Goal: Entertainment & Leisure: Consume media (video, audio)

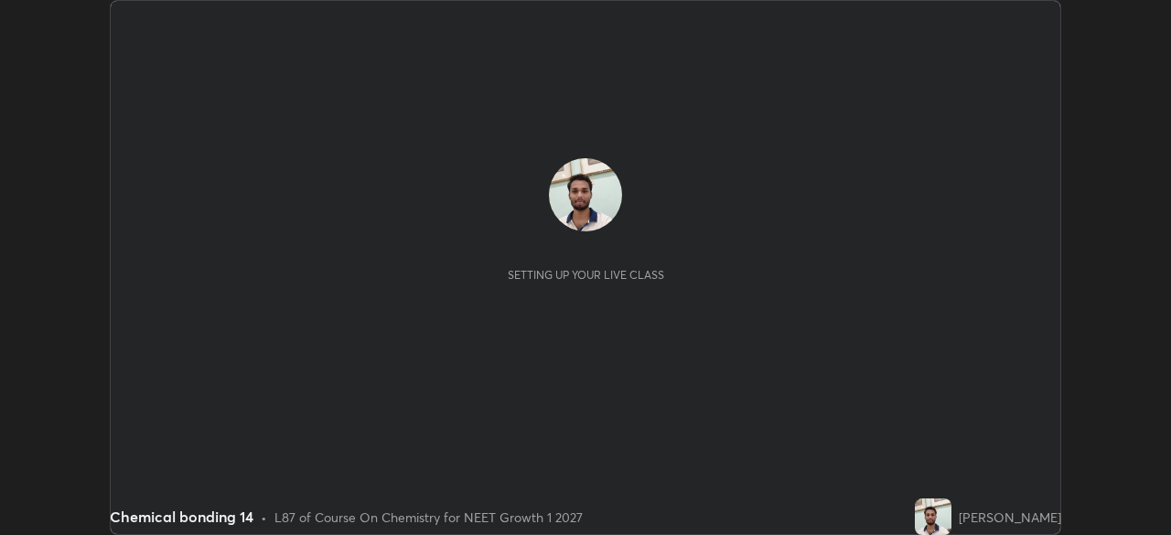
scroll to position [535, 1170]
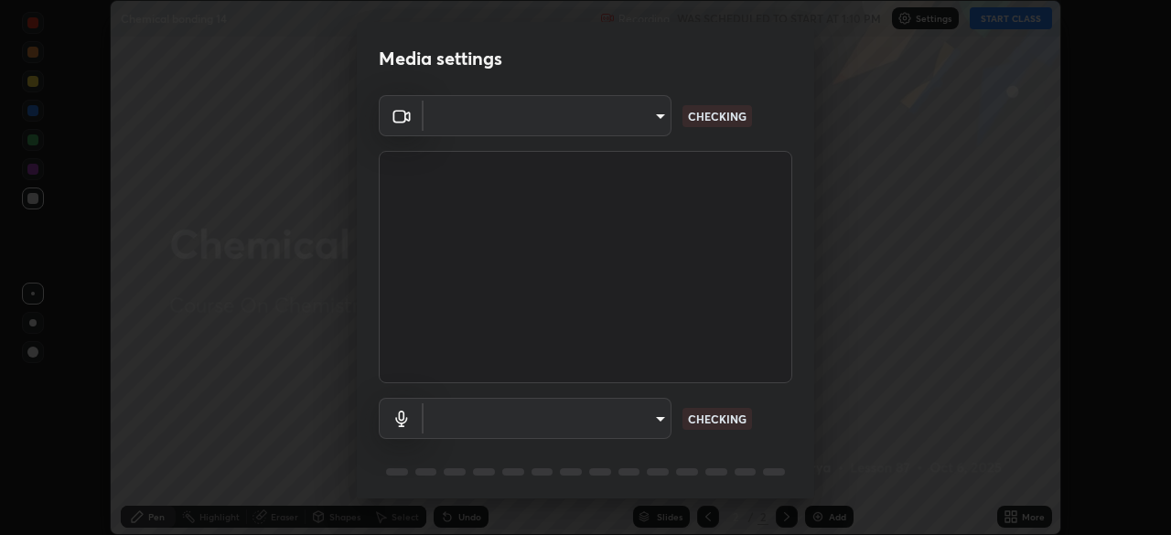
type input "fc38be1871f717ddc8e1b512eadbf63495b763d4820be899b5c927fedf8d93a0"
type input "51fe8f225bf5d629e72ad0ae53a519889cfb3ff01f940cc726373c4ba70a389a"
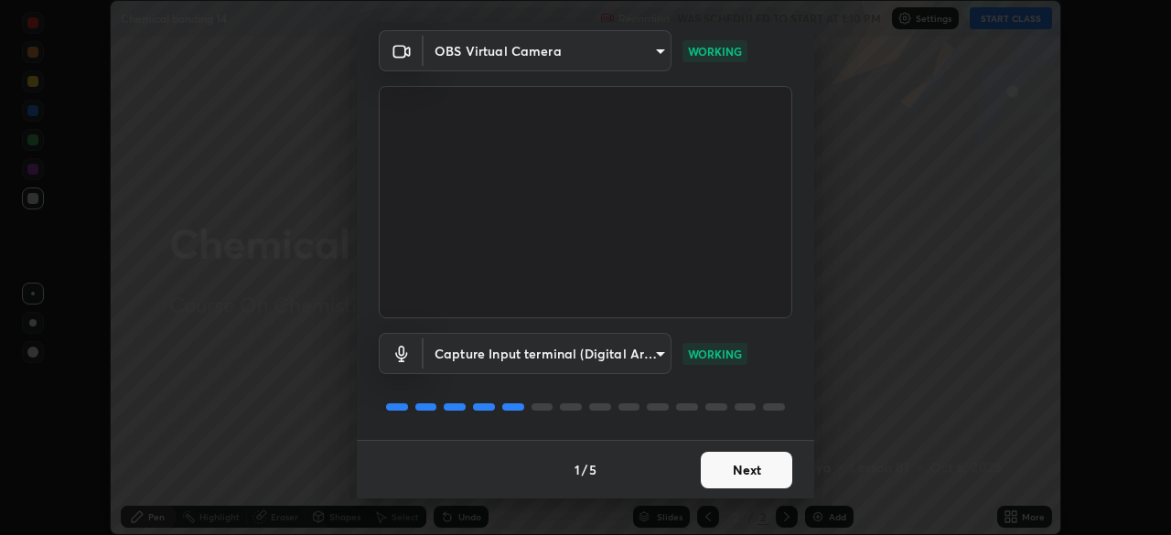
click at [758, 479] on button "Next" at bounding box center [747, 470] width 92 height 37
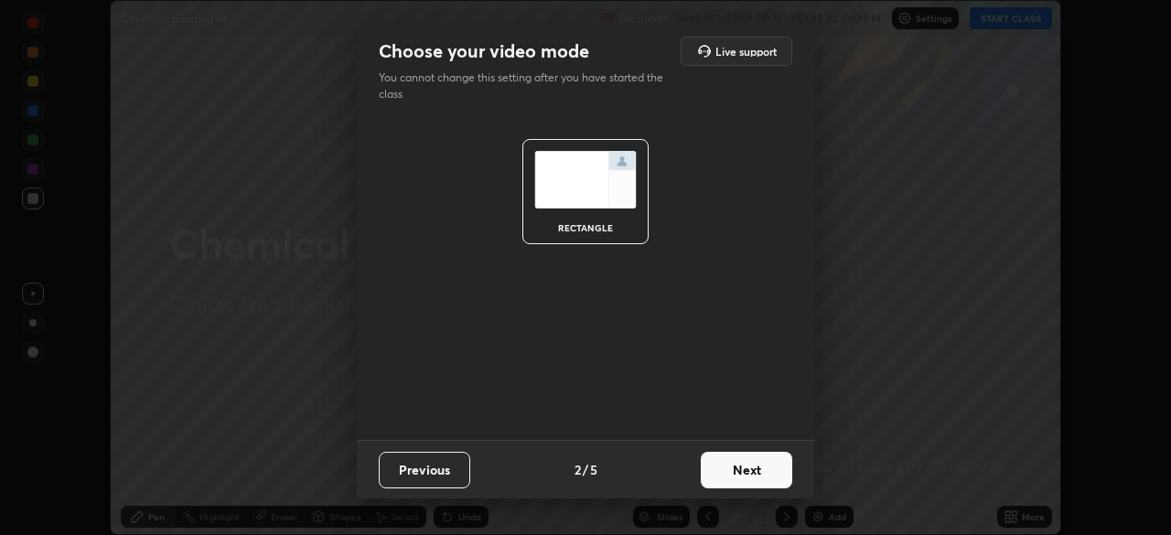
scroll to position [0, 0]
click at [755, 479] on button "Next" at bounding box center [747, 470] width 92 height 37
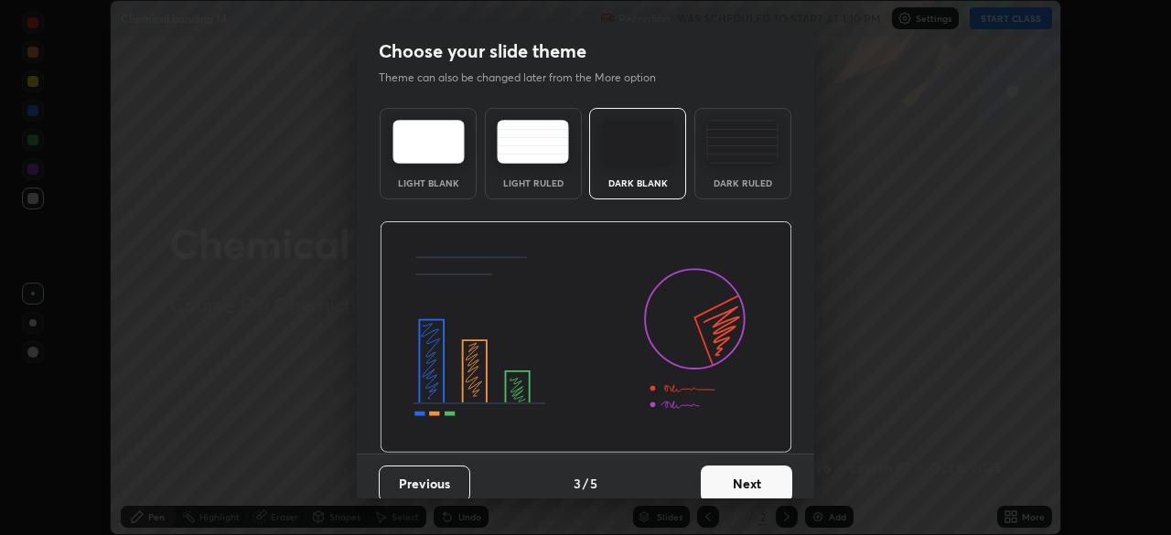
click at [754, 479] on button "Next" at bounding box center [747, 484] width 92 height 37
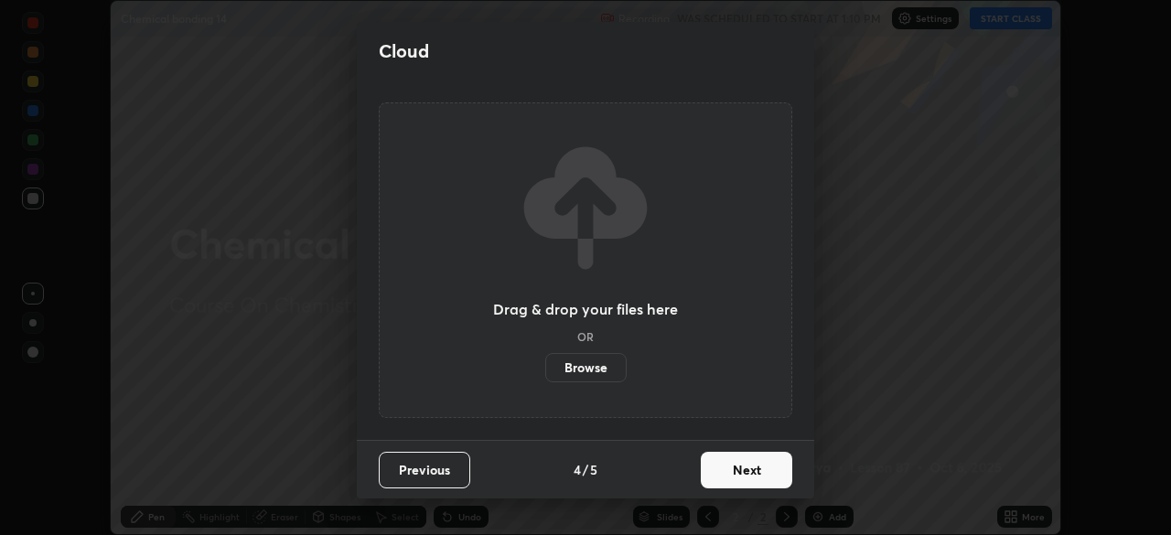
click at [750, 479] on button "Next" at bounding box center [747, 470] width 92 height 37
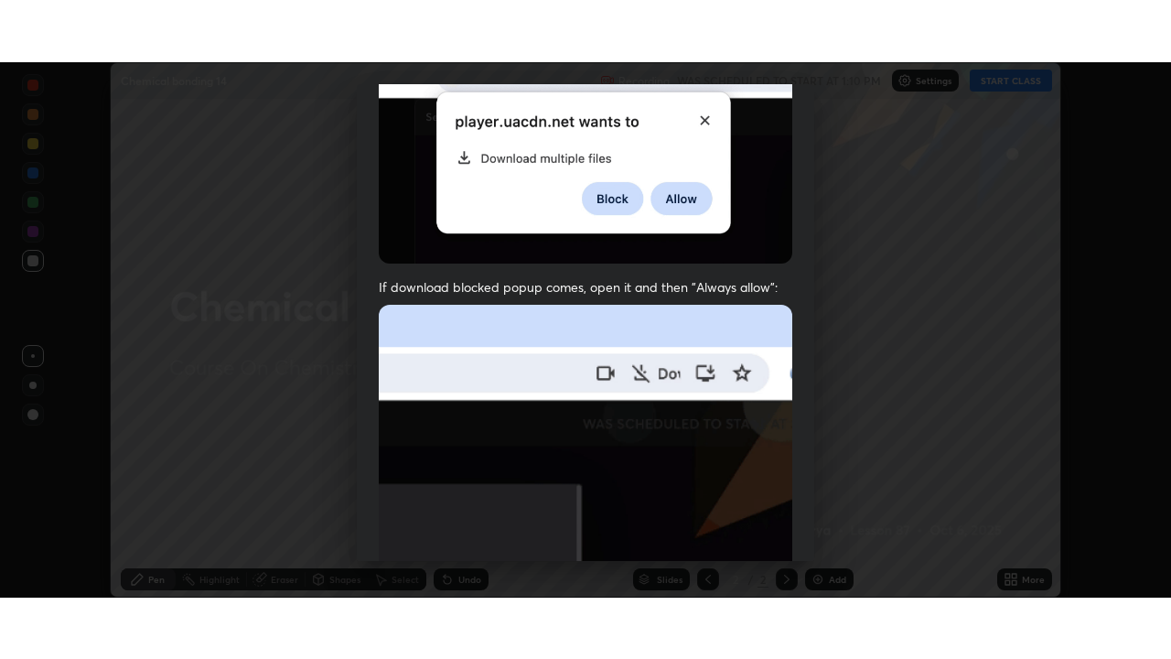
scroll to position [438, 0]
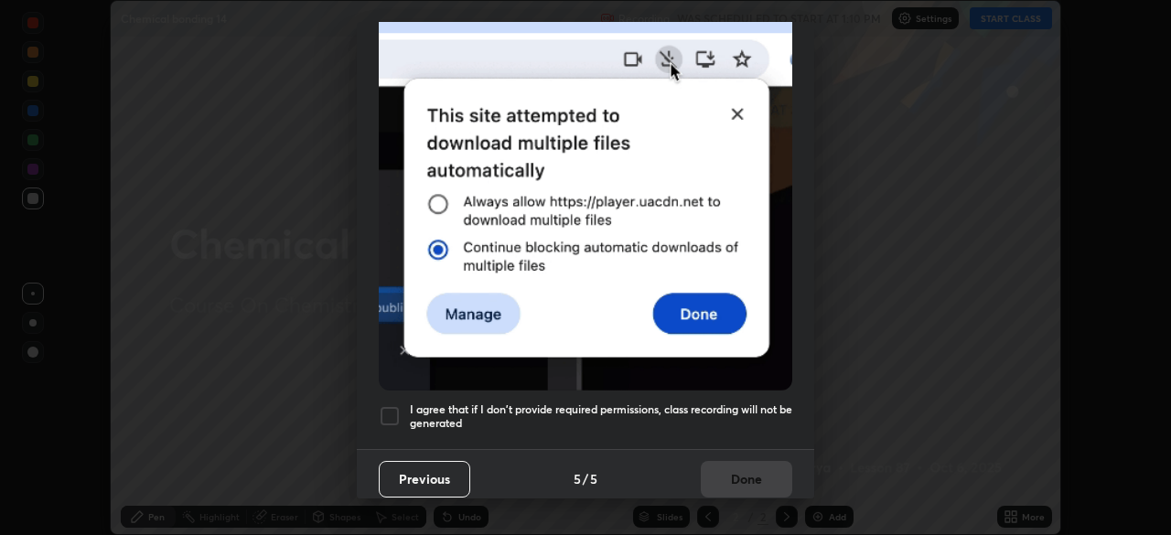
click at [389, 409] on div at bounding box center [390, 416] width 22 height 22
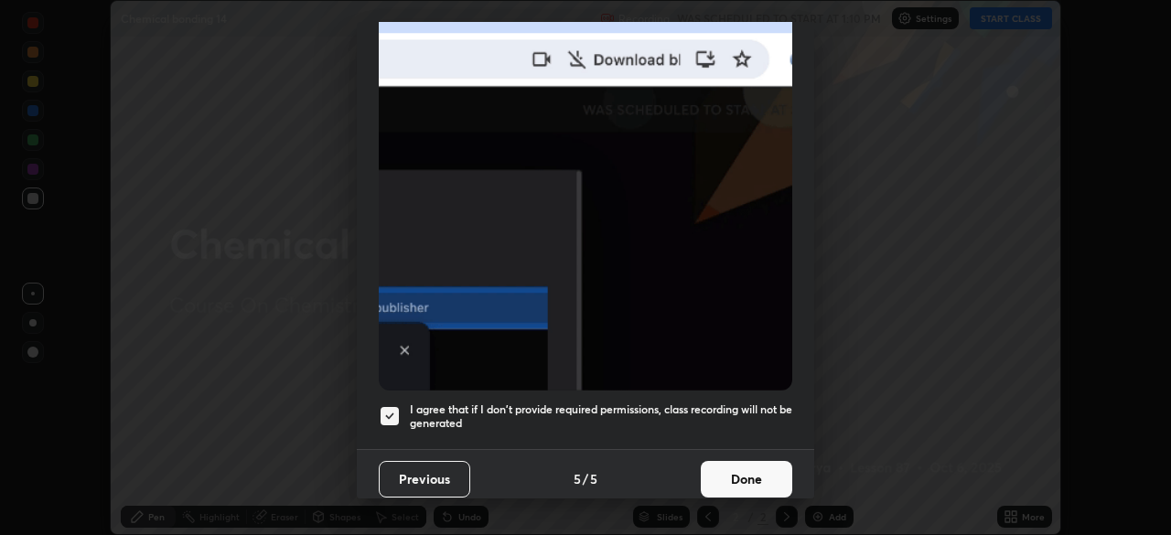
click at [744, 471] on button "Done" at bounding box center [747, 479] width 92 height 37
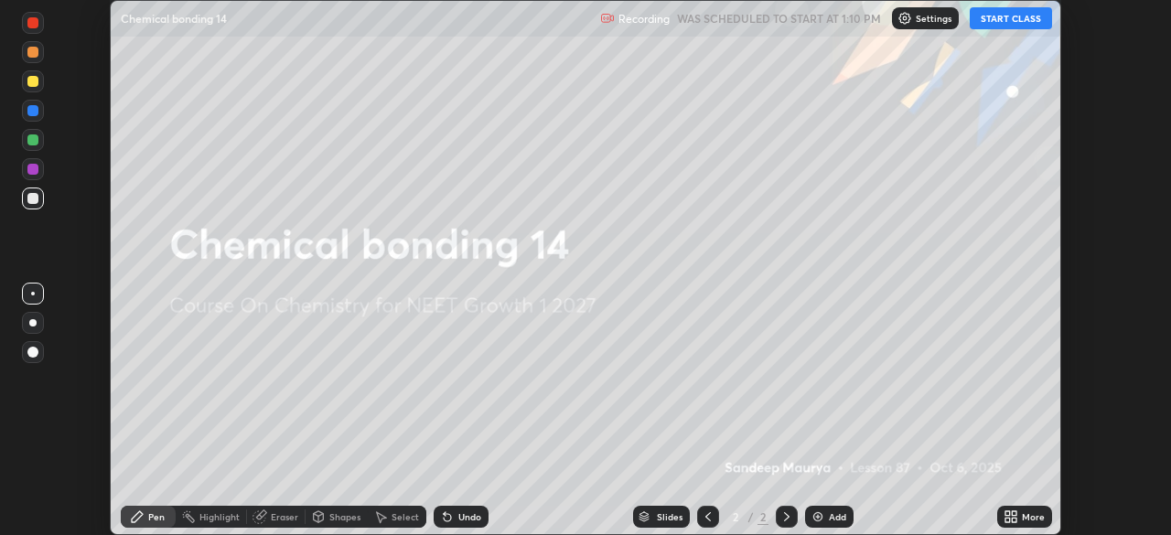
click at [1020, 17] on button "START CLASS" at bounding box center [1011, 18] width 82 height 22
click at [1006, 521] on icon at bounding box center [1008, 520] width 5 height 5
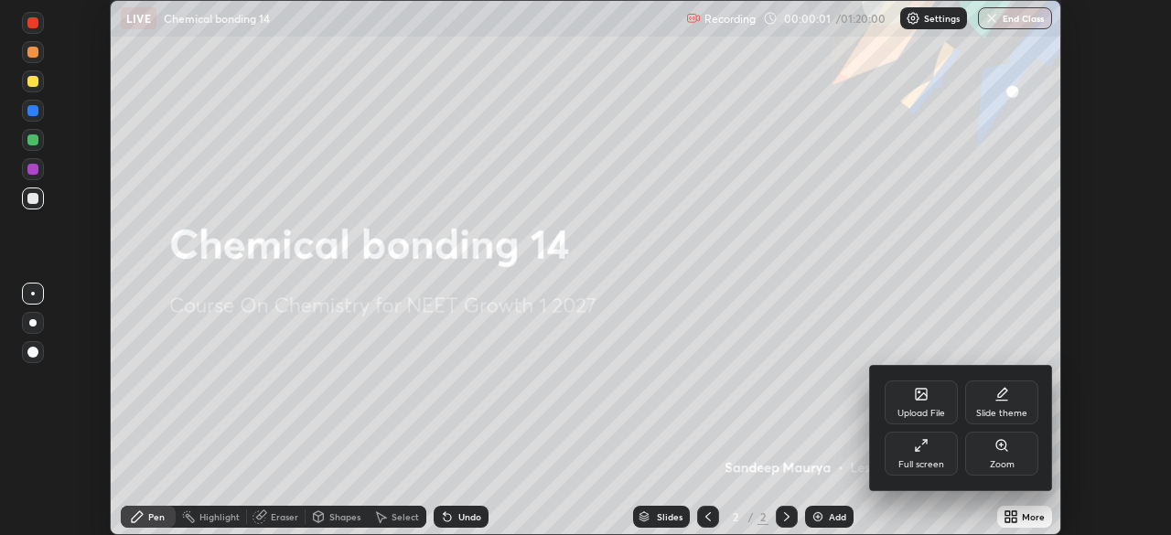
click at [926, 455] on div "Full screen" at bounding box center [921, 454] width 73 height 44
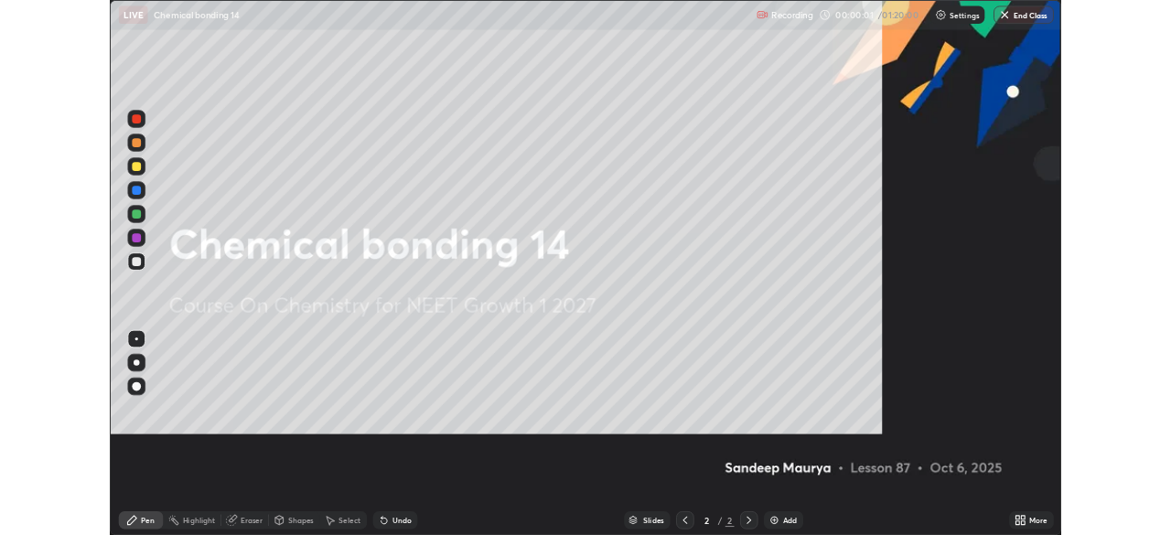
scroll to position [659, 1171]
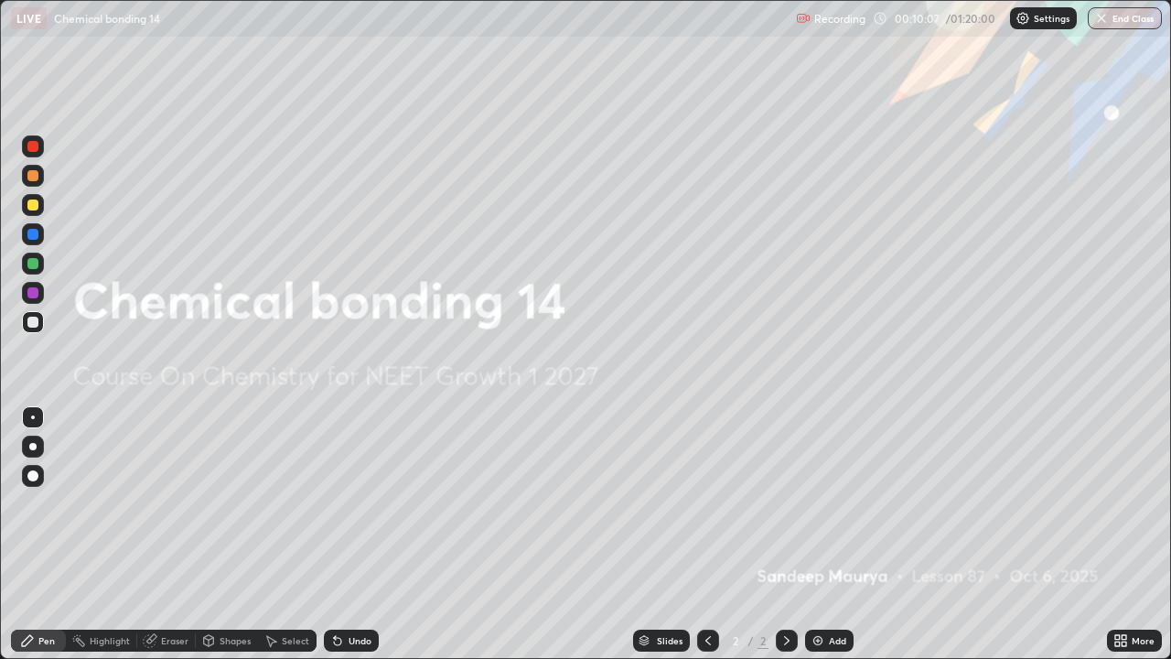
click at [814, 534] on img at bounding box center [818, 640] width 15 height 15
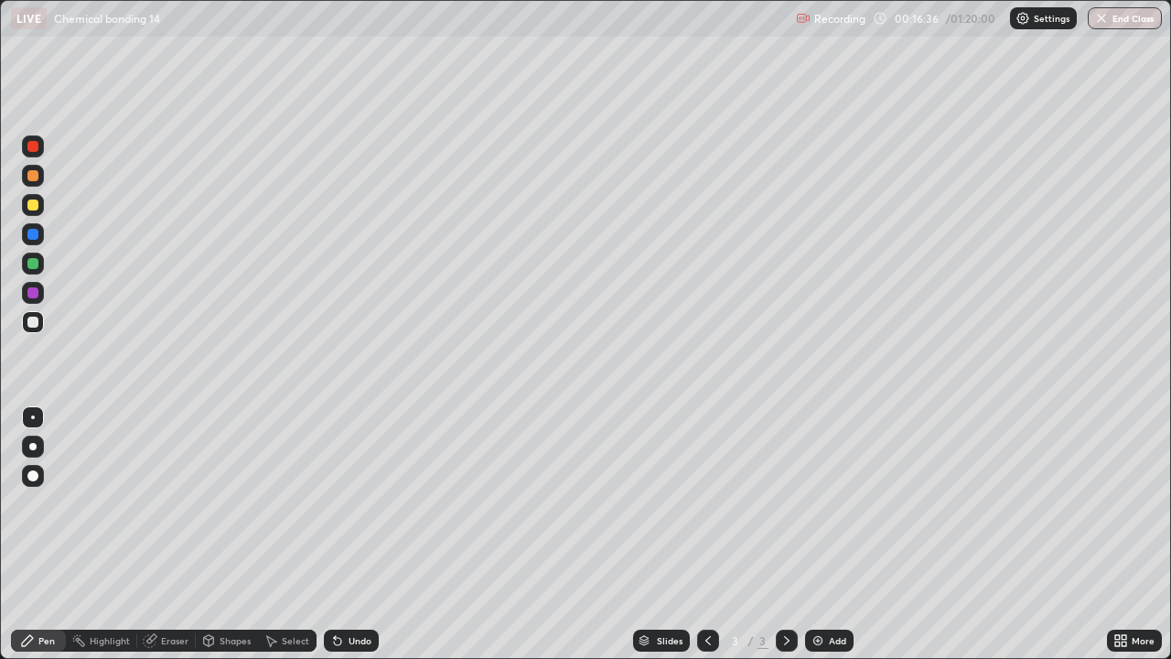
click at [29, 206] on div at bounding box center [32, 204] width 11 height 11
click at [26, 255] on div at bounding box center [33, 264] width 22 height 22
click at [334, 534] on icon at bounding box center [337, 641] width 7 height 7
click at [338, 534] on icon at bounding box center [337, 641] width 7 height 7
click at [811, 534] on img at bounding box center [818, 640] width 15 height 15
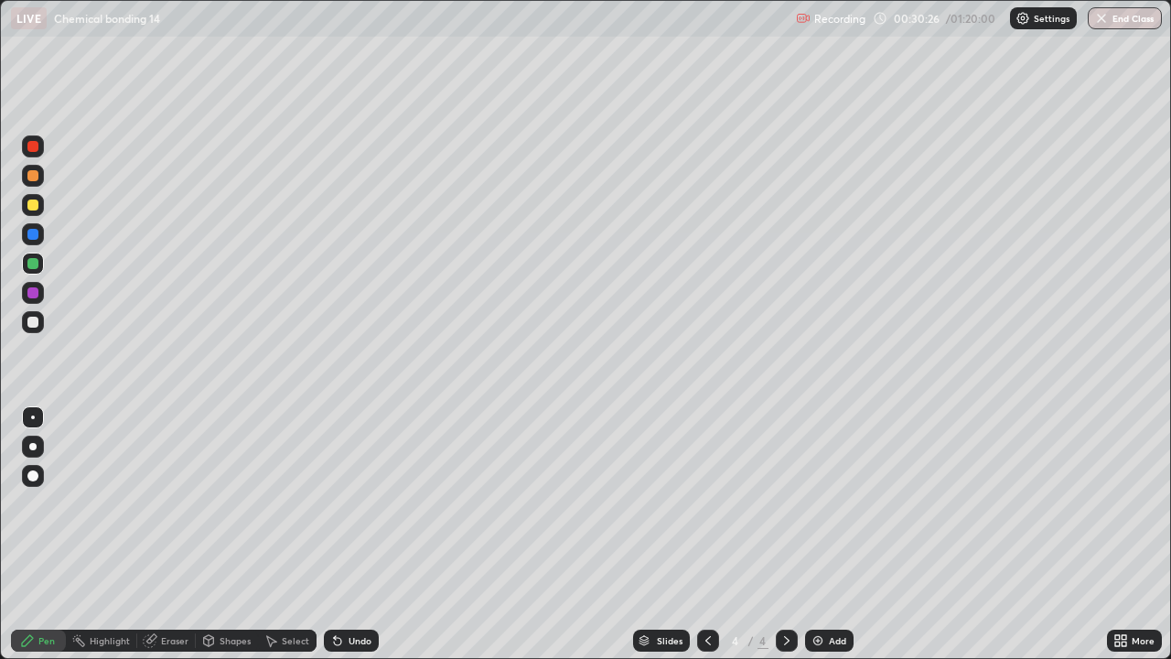
click at [707, 534] on icon at bounding box center [708, 640] width 15 height 15
click at [785, 534] on icon at bounding box center [787, 640] width 15 height 15
click at [824, 534] on div "Add" at bounding box center [829, 641] width 48 height 22
click at [338, 534] on icon at bounding box center [337, 641] width 7 height 7
click at [338, 534] on icon at bounding box center [337, 640] width 15 height 15
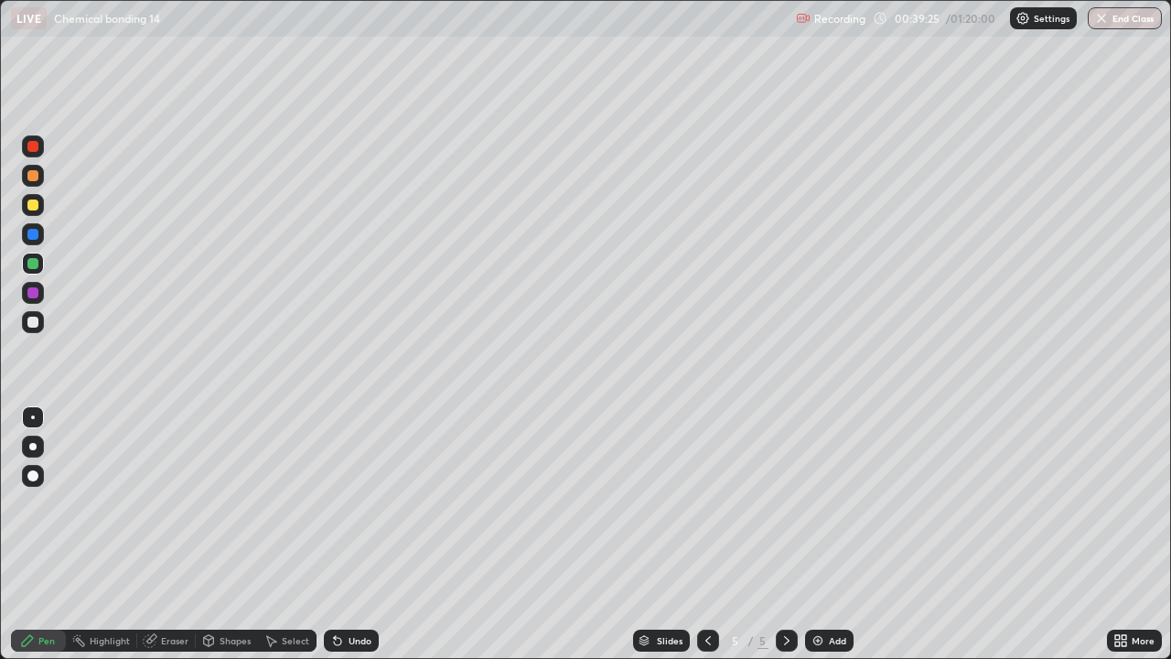
click at [31, 295] on div at bounding box center [32, 292] width 11 height 11
click at [37, 261] on div at bounding box center [32, 263] width 11 height 11
click at [813, 534] on img at bounding box center [818, 640] width 15 height 15
click at [1120, 534] on icon at bounding box center [1121, 640] width 15 height 15
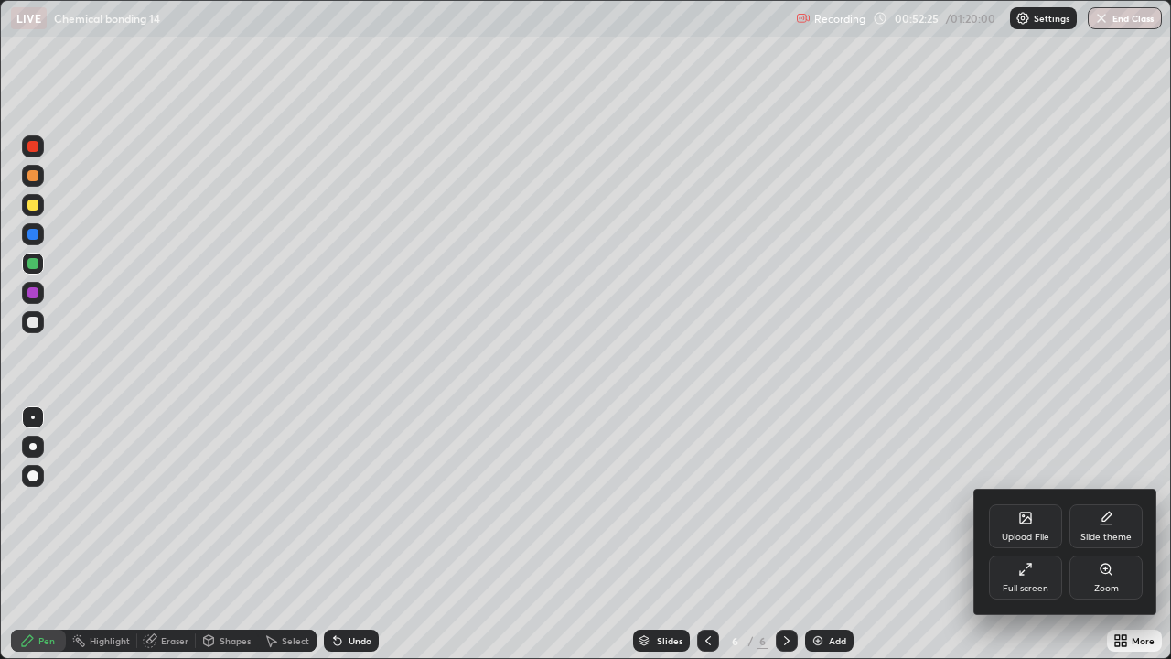
click at [1023, 534] on div "Full screen" at bounding box center [1025, 577] width 73 height 44
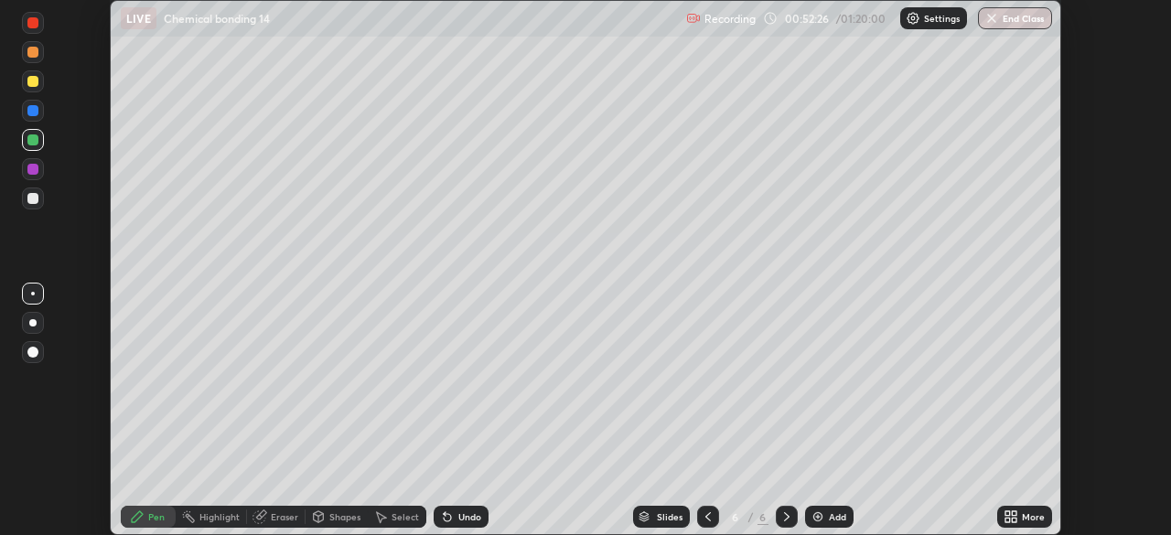
scroll to position [90966, 90330]
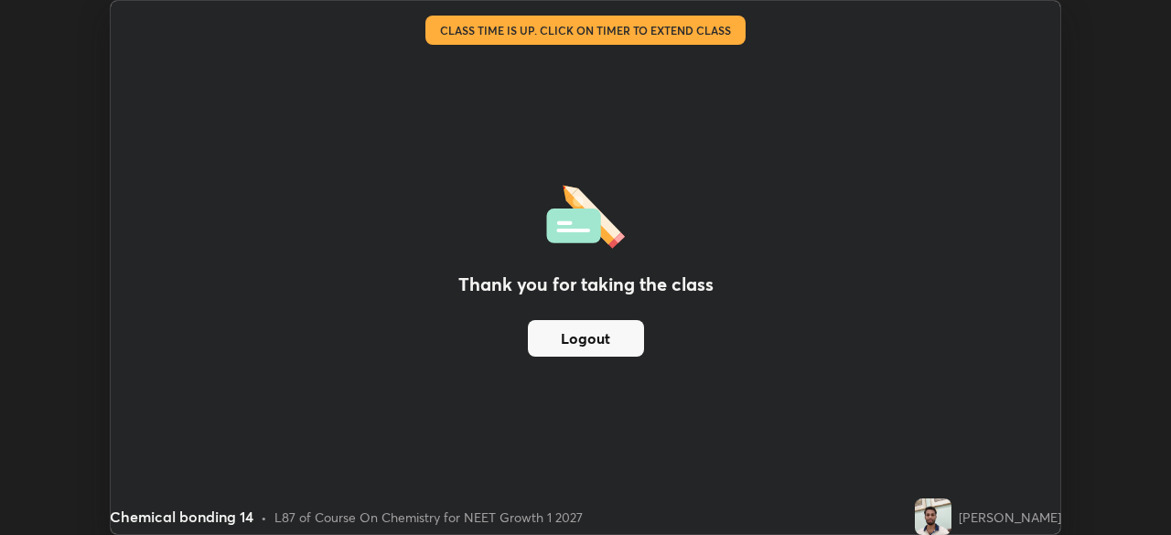
click at [625, 339] on button "Logout" at bounding box center [586, 338] width 116 height 37
click at [610, 340] on button "Logout" at bounding box center [586, 338] width 116 height 37
click at [803, 176] on div "Thank you for taking the class Logout" at bounding box center [586, 267] width 950 height 533
click at [990, 513] on div "[PERSON_NAME]" at bounding box center [1010, 517] width 102 height 19
click at [615, 339] on button "Logout" at bounding box center [586, 338] width 116 height 37
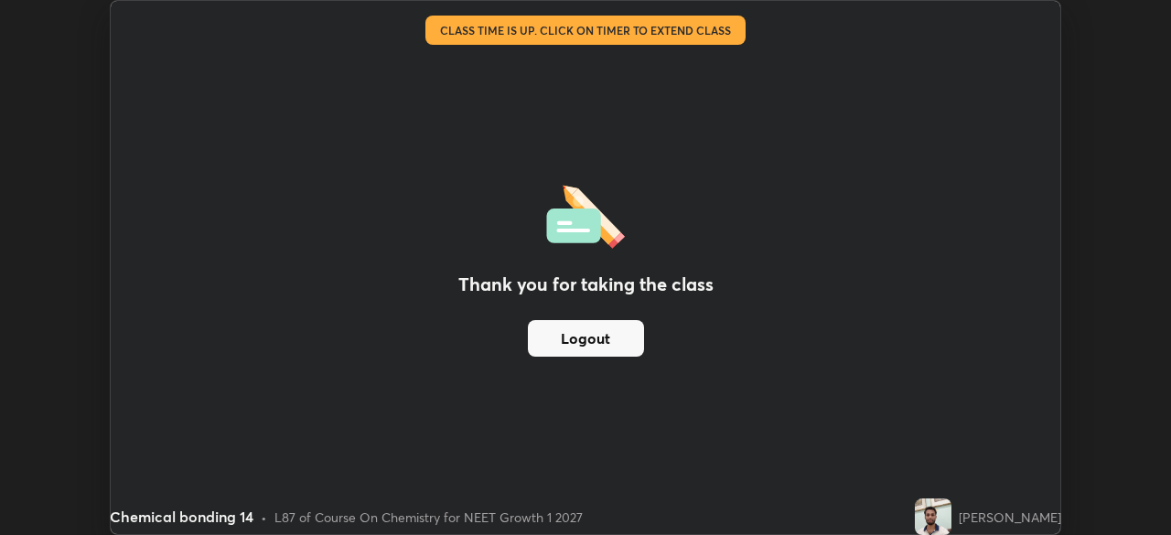
click at [619, 344] on button "Logout" at bounding box center [586, 338] width 116 height 37
click at [626, 339] on button "Logout" at bounding box center [586, 338] width 116 height 37
click at [684, 35] on div "Chemical bonding 14" at bounding box center [464, 18] width 686 height 37
click at [500, 32] on div "Chemical bonding 14" at bounding box center [464, 18] width 686 height 37
click at [961, 302] on div "Thank you for taking the class Logout" at bounding box center [586, 267] width 950 height 533
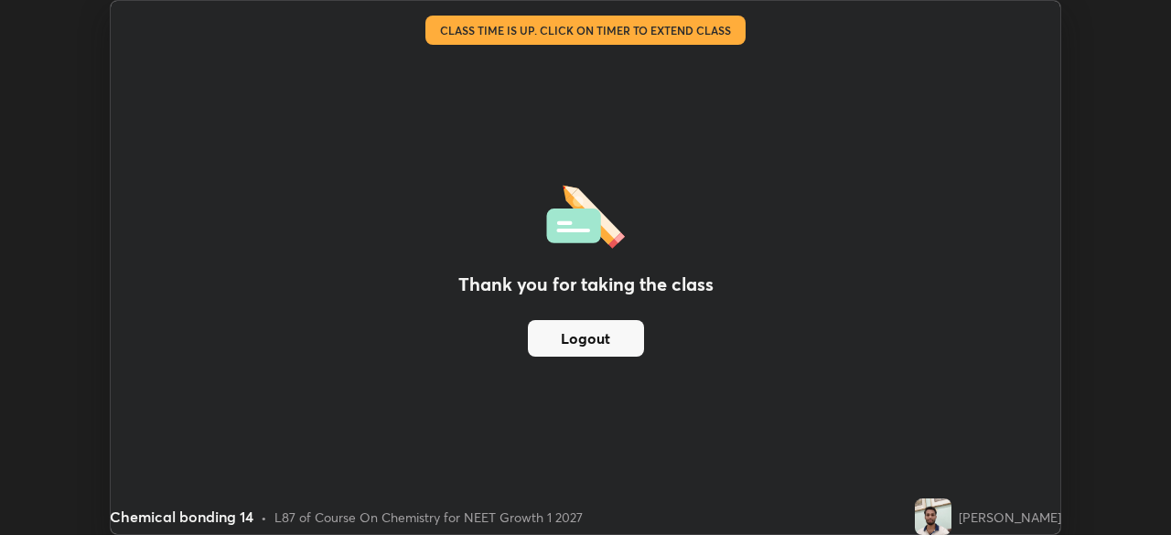
click at [617, 339] on button "Logout" at bounding box center [586, 338] width 116 height 37
click at [616, 338] on button "Logout" at bounding box center [586, 338] width 116 height 37
click at [616, 337] on button "Logout" at bounding box center [586, 338] width 116 height 37
click at [619, 335] on button "Logout" at bounding box center [586, 338] width 116 height 37
